Goal: Information Seeking & Learning: Learn about a topic

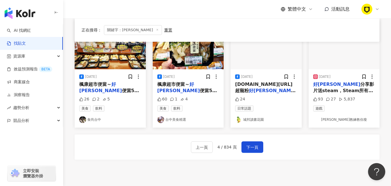
scroll to position [317, 0]
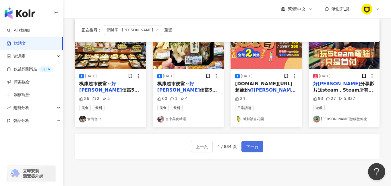
click at [252, 148] on span "下一頁" at bounding box center [252, 147] width 12 height 7
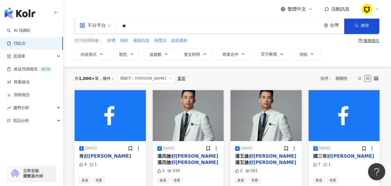
scroll to position [0, 0]
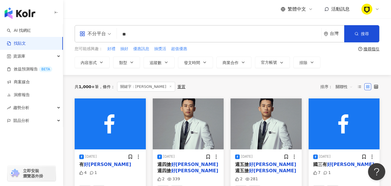
click at [135, 32] on input "**" at bounding box center [219, 34] width 200 height 12
click at [144, 48] on span "優惠訊息" at bounding box center [141, 49] width 16 height 6
type input "****"
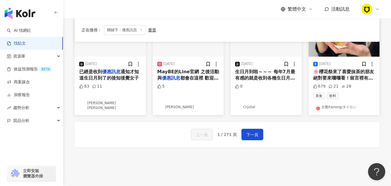
scroll to position [324, 0]
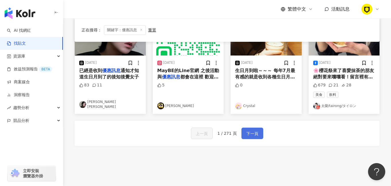
click at [246, 130] on span "下一頁" at bounding box center [252, 133] width 12 height 7
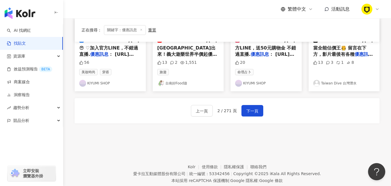
scroll to position [365, 0]
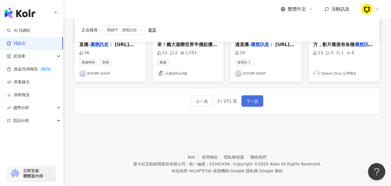
click at [254, 98] on span "下一頁" at bounding box center [252, 101] width 12 height 7
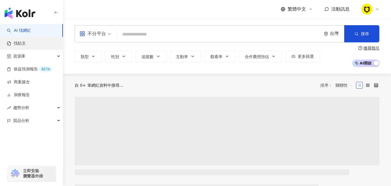
click at [25, 44] on link "找貼文" at bounding box center [16, 44] width 19 height 6
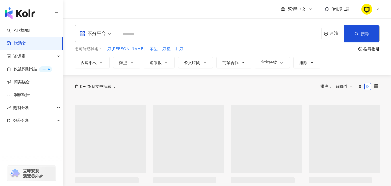
click at [128, 36] on input "search" at bounding box center [219, 34] width 200 height 12
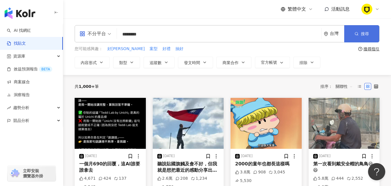
type input "********"
click at [356, 30] on button "搜尋" at bounding box center [361, 33] width 35 height 17
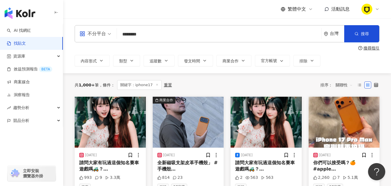
click at [99, 34] on div "不分平台" at bounding box center [92, 33] width 26 height 9
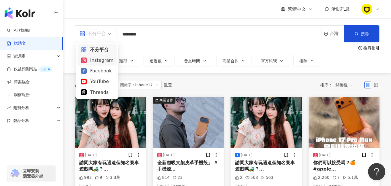
click at [70, 60] on div "不分平台 ******** 台灣 搜尋 搜尋指引 內容形式 類型 追蹤數 發文時間 商業合作 官方帳號 排除" at bounding box center [227, 45] width 328 height 41
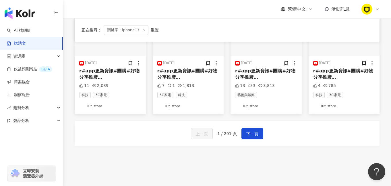
scroll to position [363, 0]
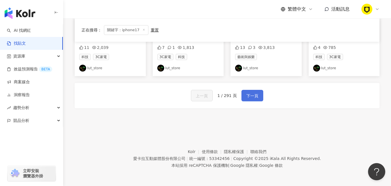
click at [245, 93] on button "下一頁" at bounding box center [252, 95] width 22 height 11
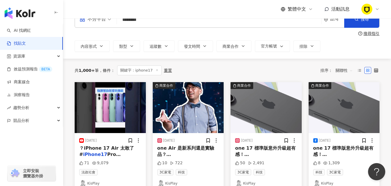
scroll to position [0, 0]
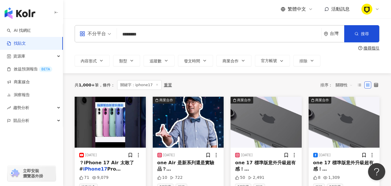
click at [96, 28] on input "search" at bounding box center [95, 30] width 32 height 9
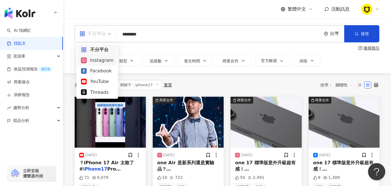
click at [96, 65] on div "Instagram" at bounding box center [96, 60] width 39 height 11
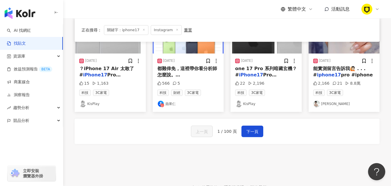
scroll to position [345, 0]
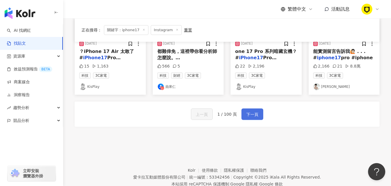
click at [252, 116] on span "下一頁" at bounding box center [252, 114] width 12 height 7
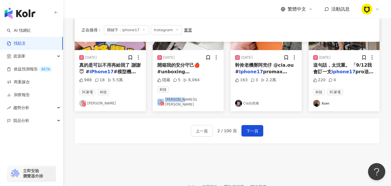
scroll to position [356, 0]
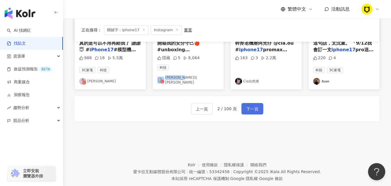
click at [254, 106] on span "下一頁" at bounding box center [252, 109] width 12 height 7
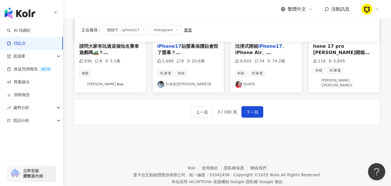
scroll to position [363, 0]
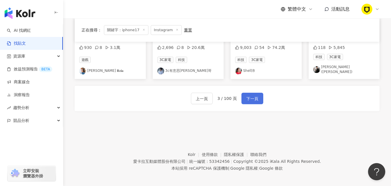
click at [249, 96] on span "下一頁" at bounding box center [252, 99] width 12 height 7
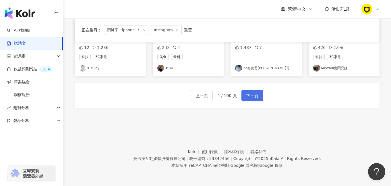
click at [256, 96] on span "下一頁" at bounding box center [252, 96] width 12 height 7
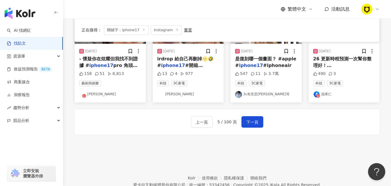
scroll to position [347, 0]
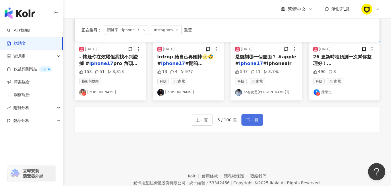
click at [258, 115] on button "下一頁" at bounding box center [252, 119] width 22 height 11
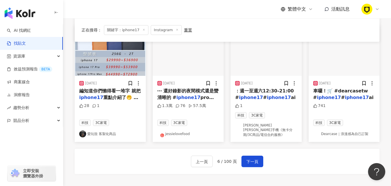
scroll to position [313, 0]
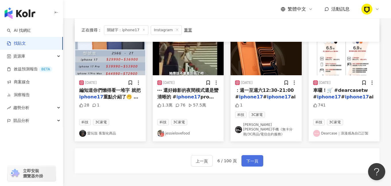
click at [247, 158] on span "下一頁" at bounding box center [252, 161] width 12 height 7
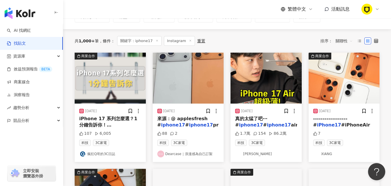
scroll to position [44, 0]
